Goal: Task Accomplishment & Management: Use online tool/utility

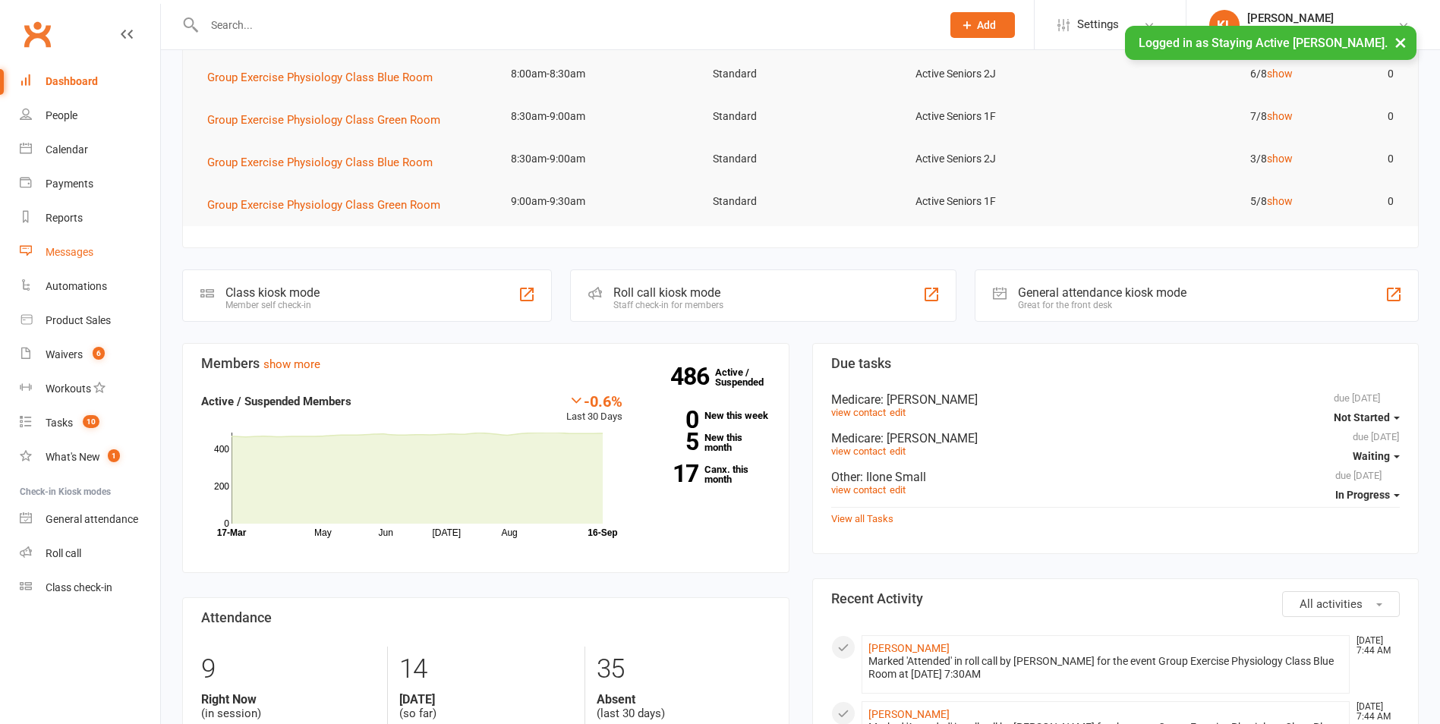
scroll to position [152, 0]
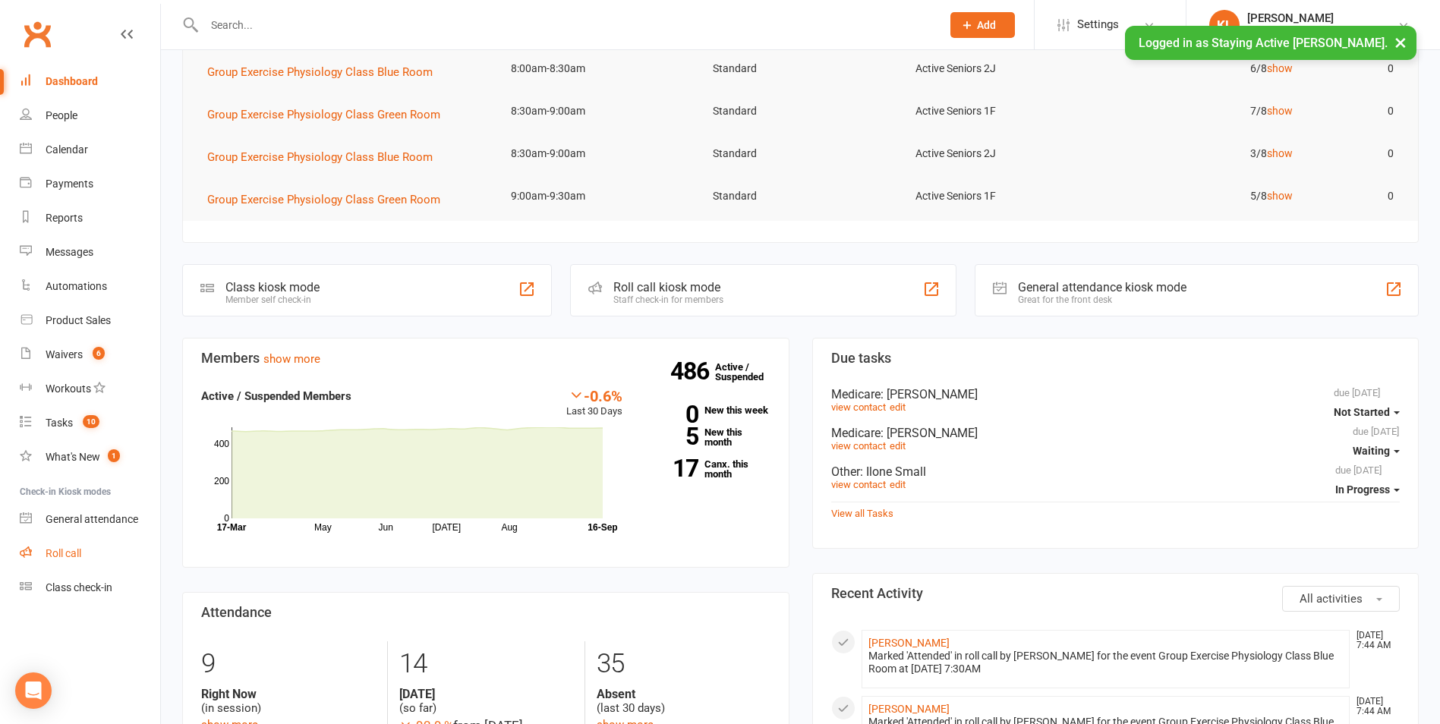
click at [70, 566] on link "Roll call" at bounding box center [90, 554] width 140 height 34
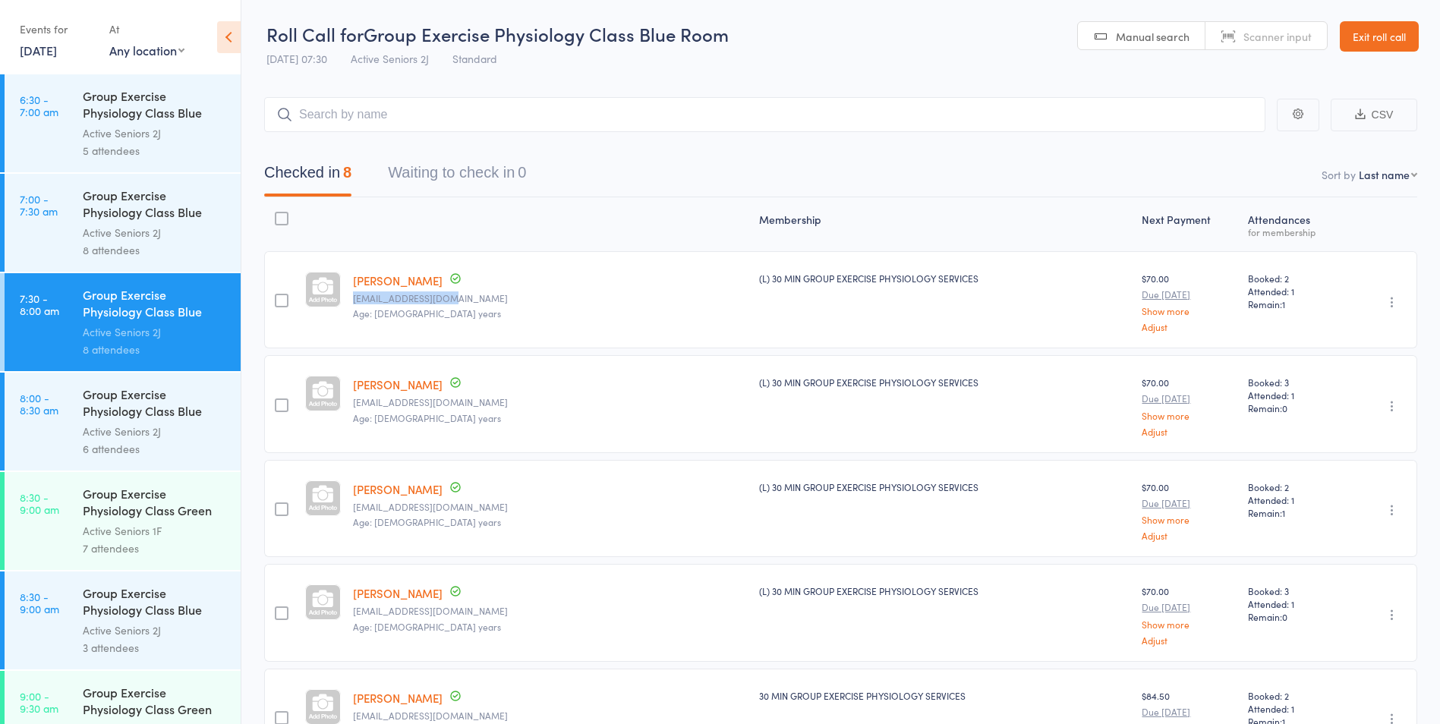
drag, startPoint x: 361, startPoint y: 298, endPoint x: 463, endPoint y: 303, distance: 102.6
click at [463, 303] on div "[PERSON_NAME] [EMAIL_ADDRESS][DOMAIN_NAME] Age: [DEMOGRAPHIC_DATA] years" at bounding box center [550, 299] width 407 height 97
copy small "[EMAIL_ADDRESS][DOMAIN_NAME]"
